Goal: Task Accomplishment & Management: Manage account settings

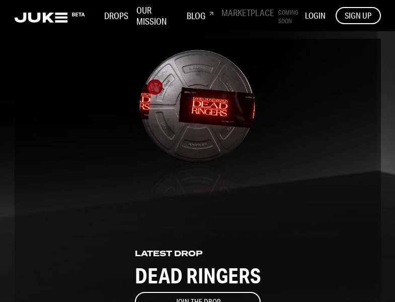
click at [314, 12] on span "LOGIN" at bounding box center [315, 15] width 21 height 11
